Goal: Transaction & Acquisition: Purchase product/service

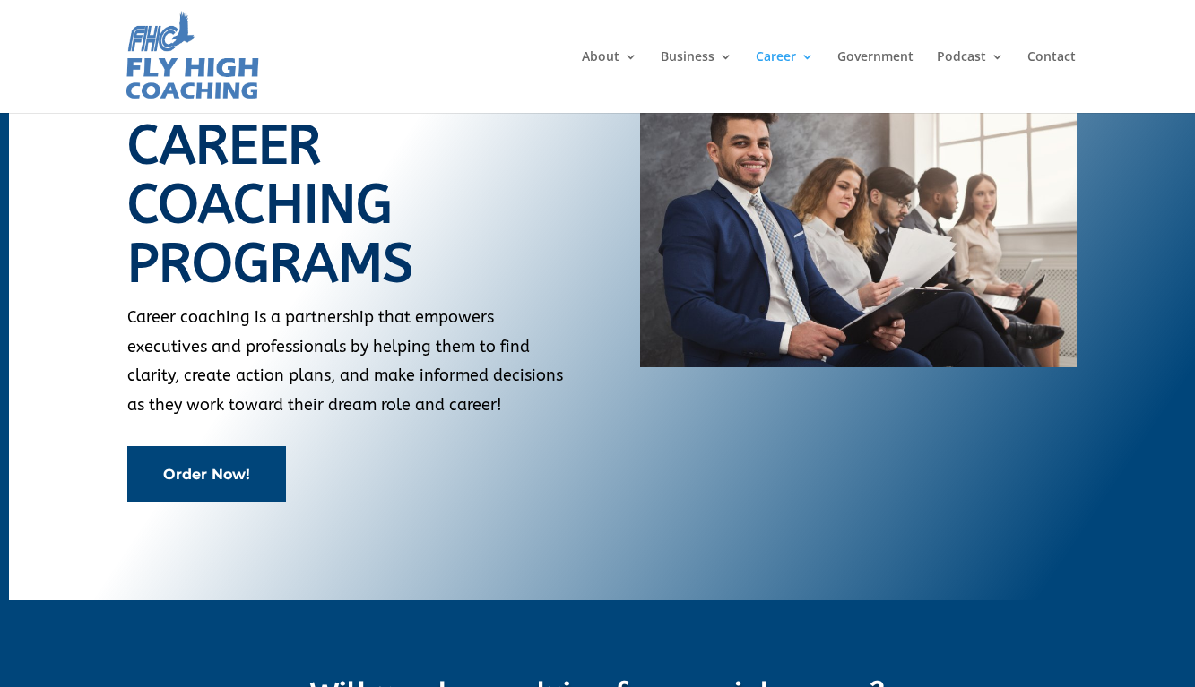
scroll to position [49, 0]
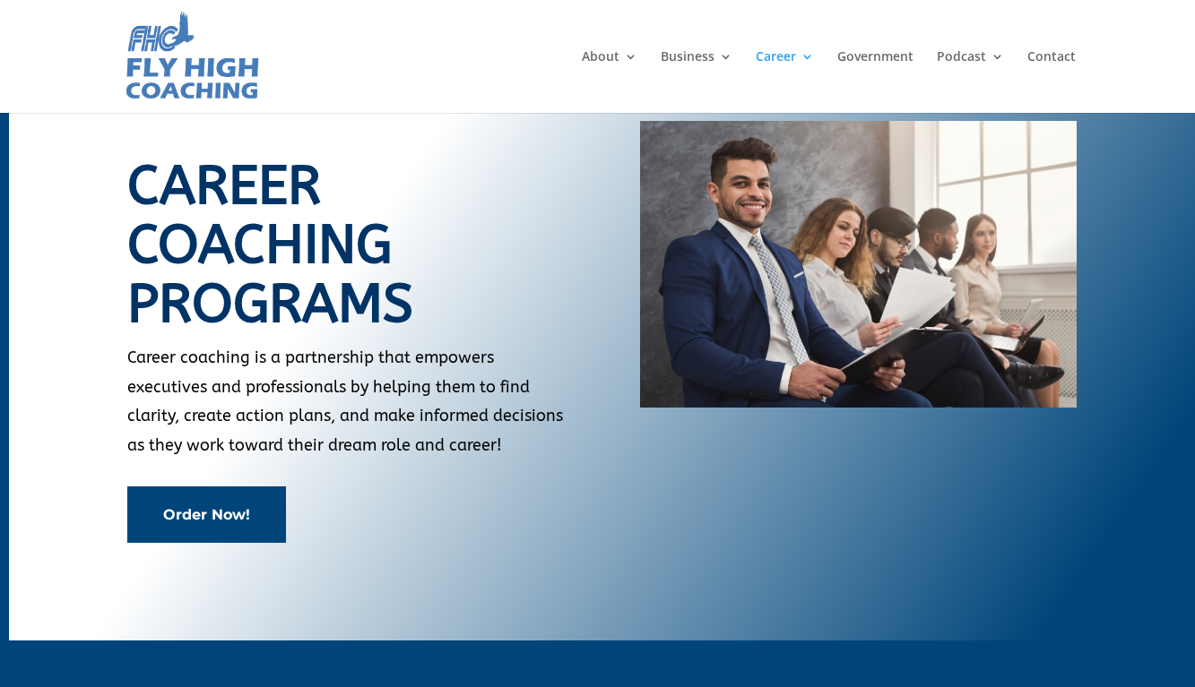
click at [224, 514] on link "Order Now!" at bounding box center [206, 515] width 159 height 56
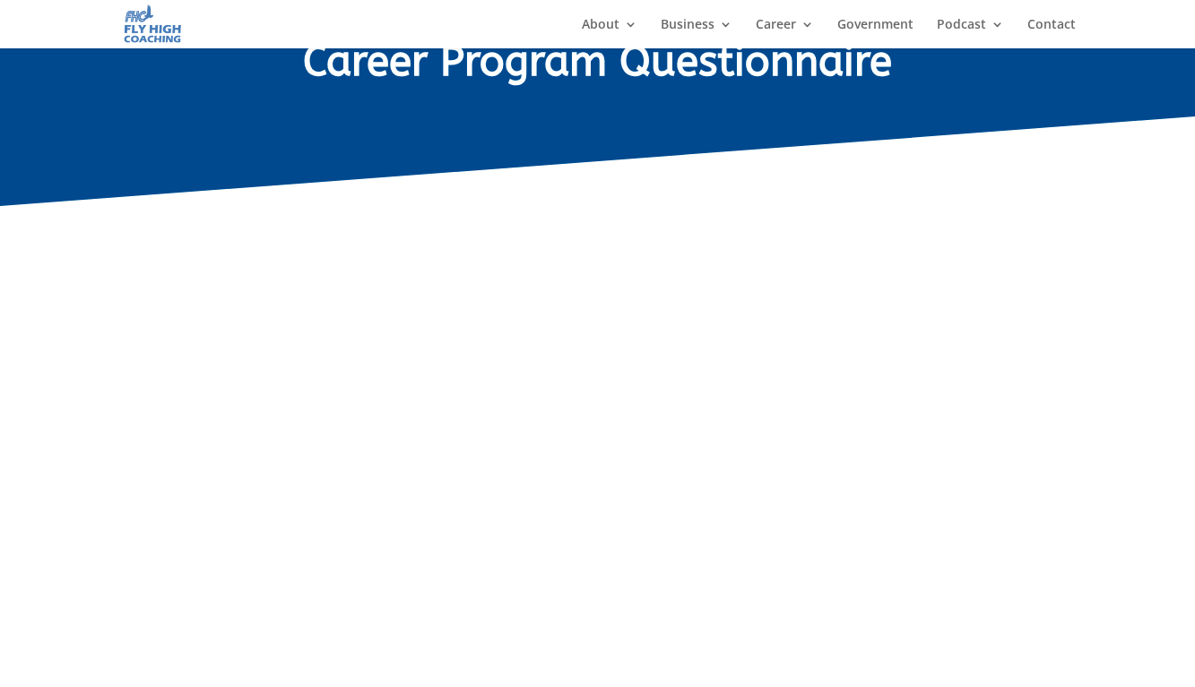
scroll to position [98, 0]
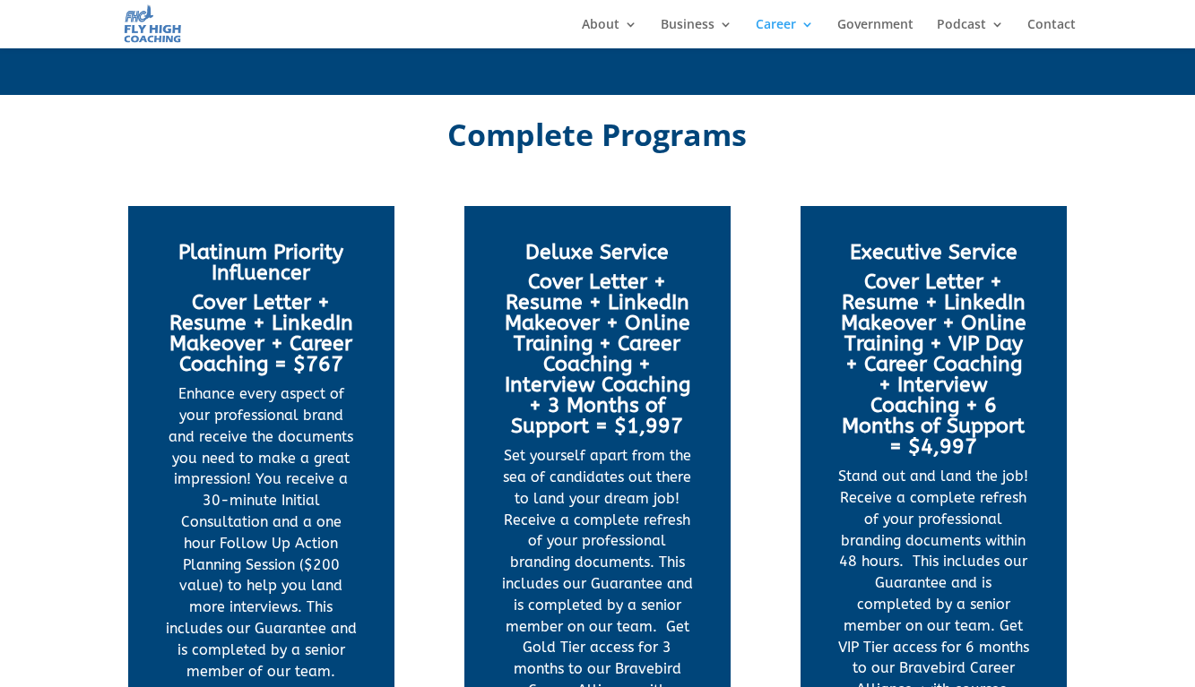
scroll to position [2157, 0]
